Goal: Information Seeking & Learning: Learn about a topic

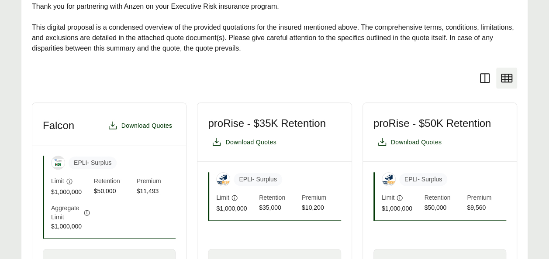
scroll to position [209, 0]
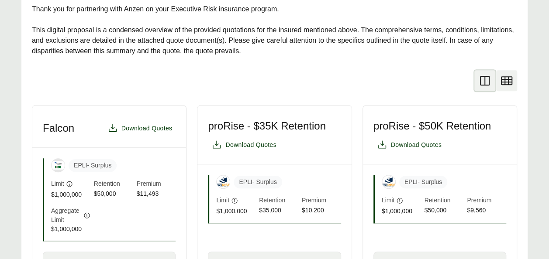
click at [478, 80] on icon at bounding box center [485, 81] width 14 height 14
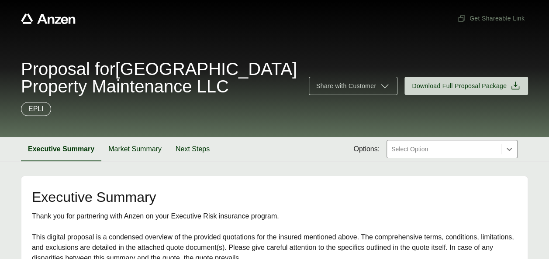
scroll to position [0, 0]
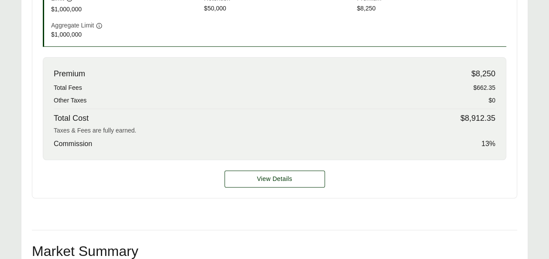
scroll to position [357, 0]
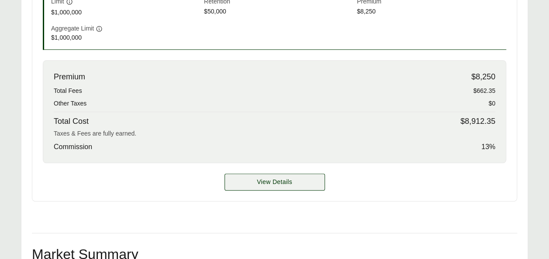
click at [259, 180] on span "View Details" at bounding box center [274, 182] width 35 height 9
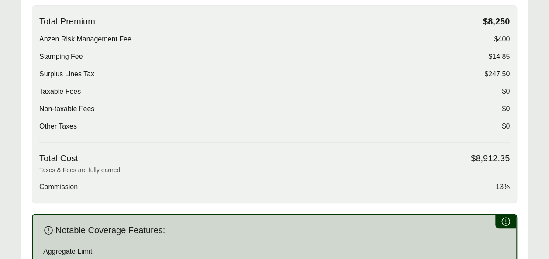
scroll to position [310, 0]
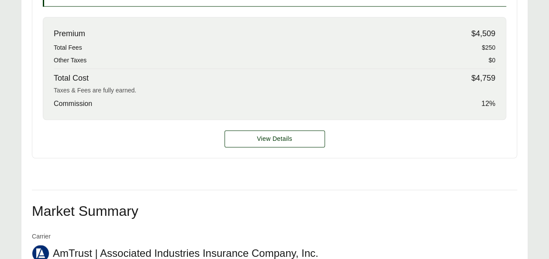
scroll to position [421, 0]
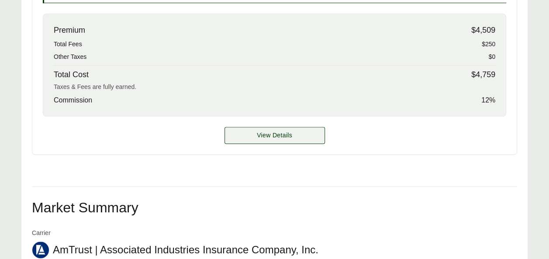
click at [257, 136] on span "View Details" at bounding box center [274, 135] width 35 height 9
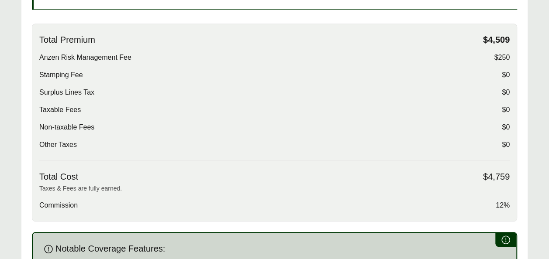
scroll to position [315, 0]
